Goal: Find specific page/section: Locate a particular part of the current website

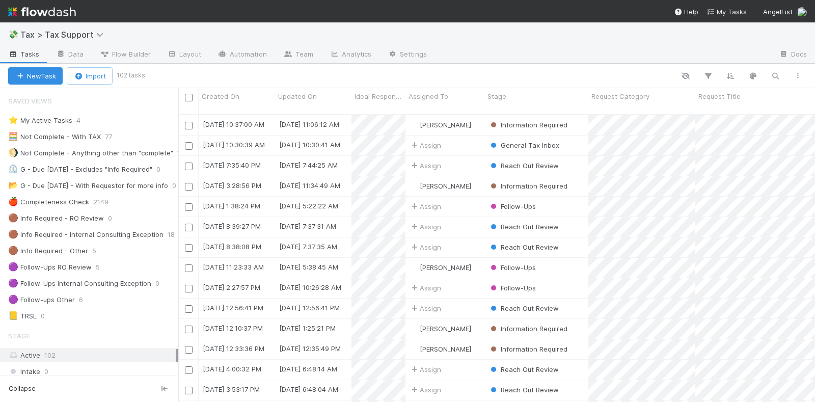
click at [53, 12] on img at bounding box center [42, 11] width 68 height 17
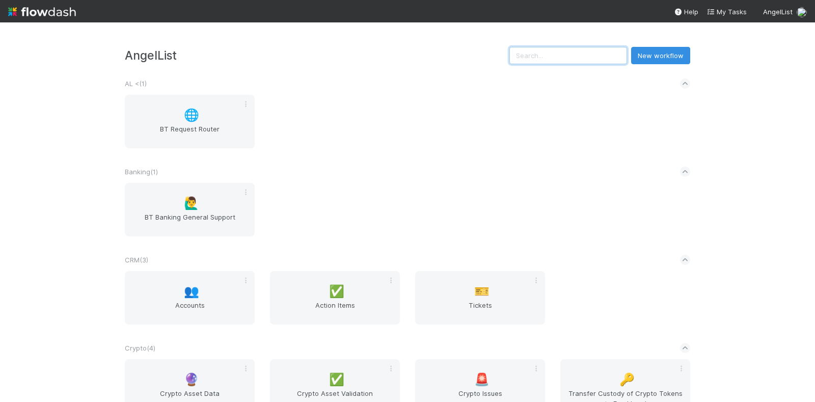
click at [543, 55] on input "text" at bounding box center [568, 55] width 118 height 17
type input "R"
click at [568, 55] on input "text" at bounding box center [568, 55] width 118 height 17
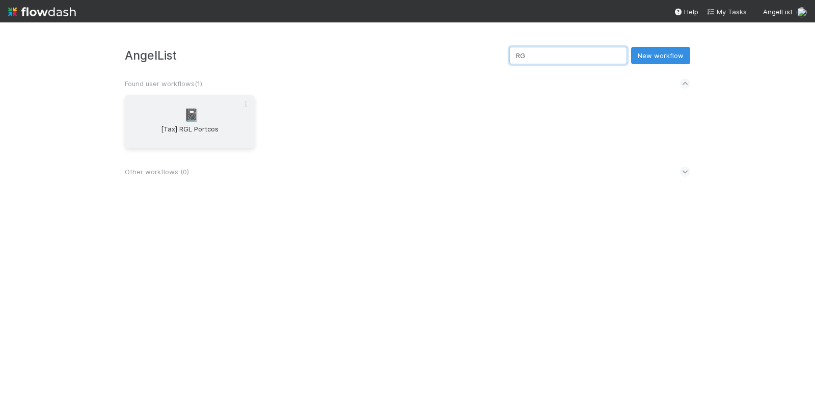
type input "RG"
click at [214, 117] on div "📓 [Tax] RGL Portcos" at bounding box center [190, 121] width 130 height 53
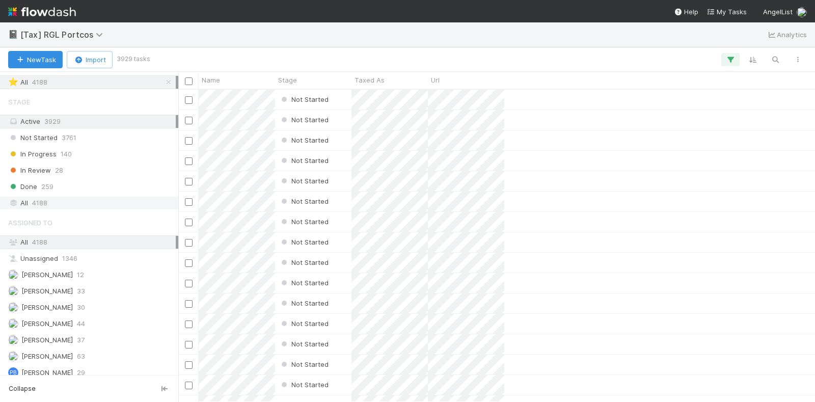
scroll to position [22, 0]
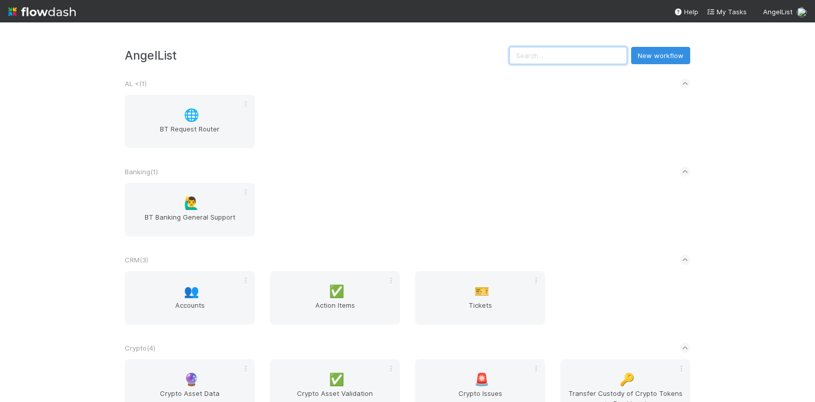
click at [548, 56] on input "text" at bounding box center [568, 55] width 118 height 17
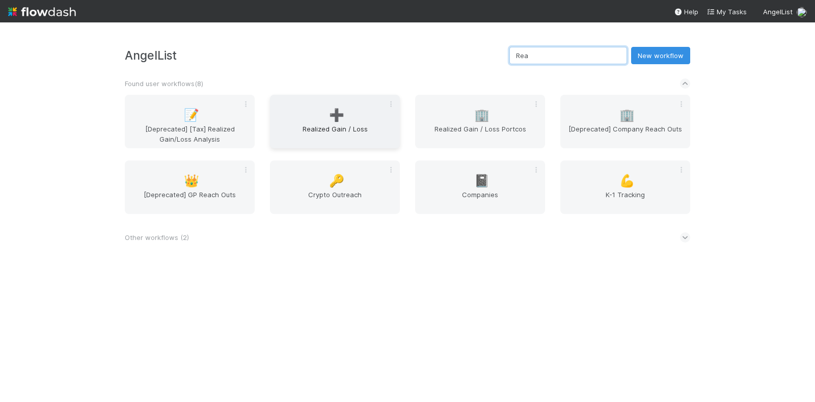
type input "Rea"
click at [351, 119] on div "➕ Realized Gain / Loss" at bounding box center [335, 121] width 130 height 53
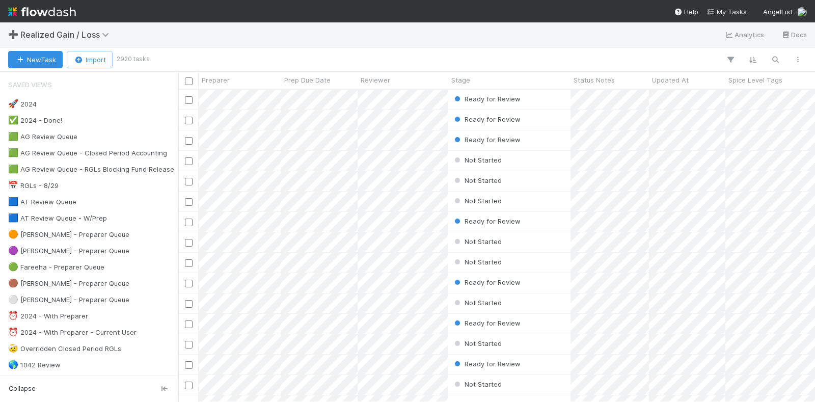
scroll to position [303, 627]
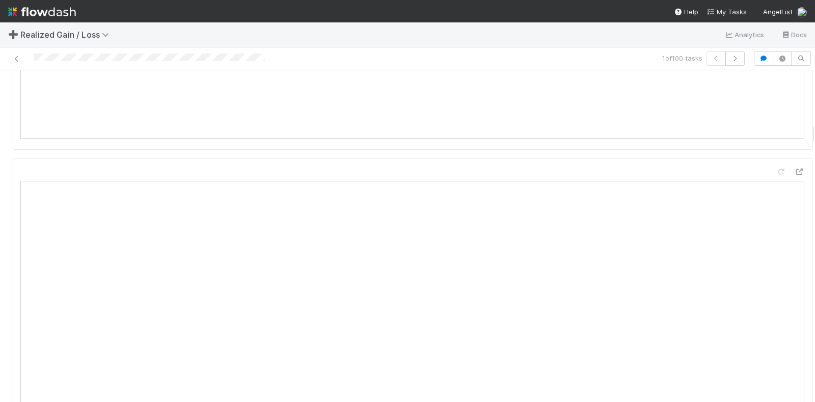
scroll to position [764, 0]
click at [794, 169] on icon at bounding box center [799, 172] width 10 height 7
click at [17, 57] on icon at bounding box center [17, 59] width 10 height 7
